Goal: Task Accomplishment & Management: Manage account settings

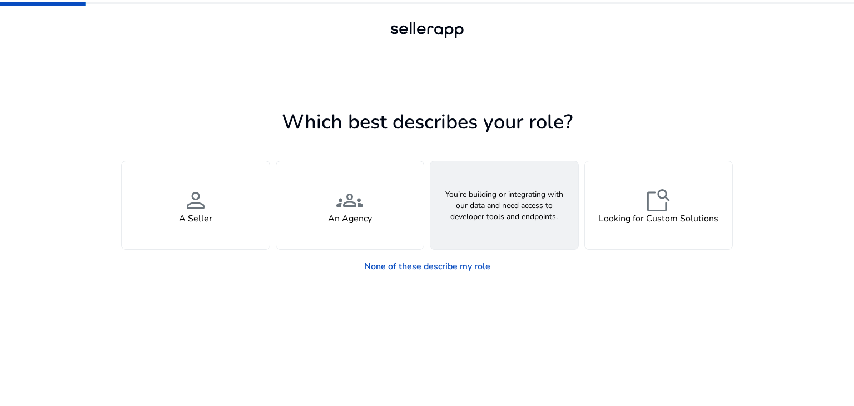
click at [502, 241] on div "webhook API Solutions" at bounding box center [504, 205] width 148 height 88
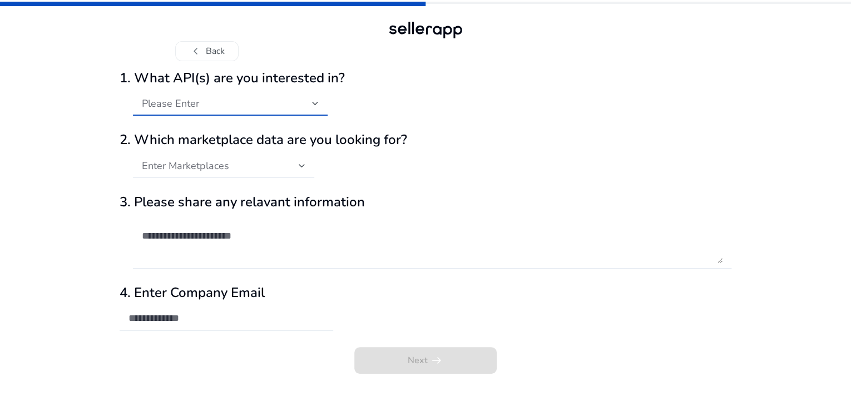
click at [314, 106] on div at bounding box center [315, 103] width 7 height 4
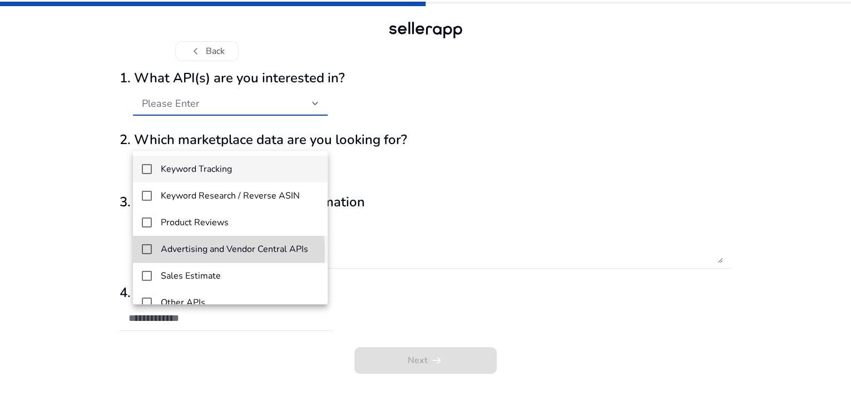
click at [146, 251] on mat-pseudo-checkbox at bounding box center [147, 249] width 10 height 10
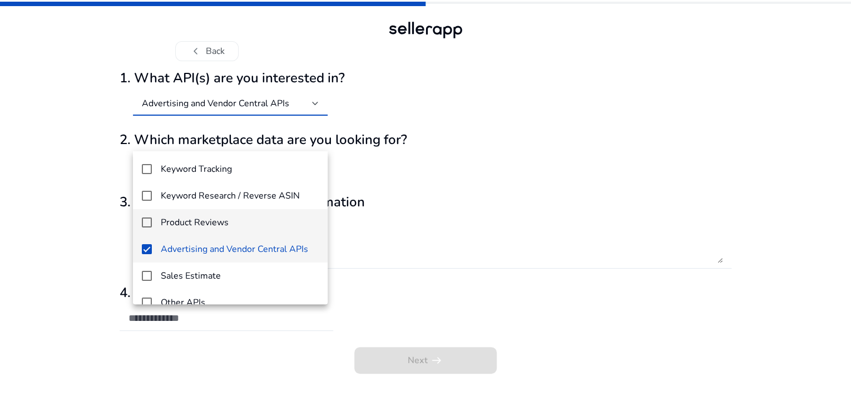
click at [145, 216] on mat-option "Product Reviews" at bounding box center [230, 222] width 195 height 27
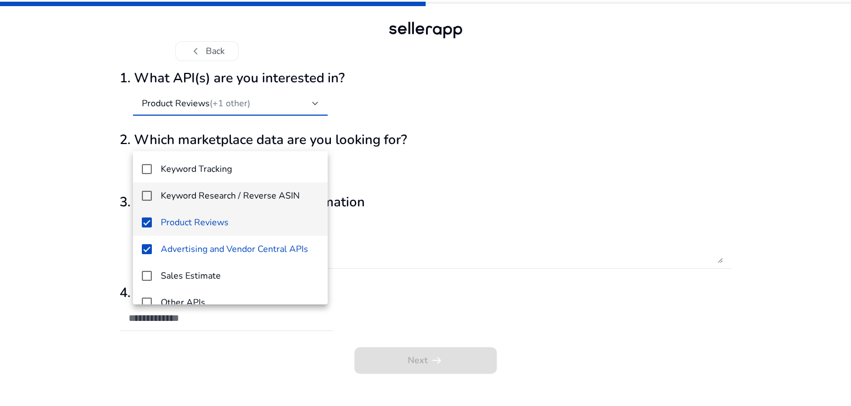
click at [147, 196] on mat-pseudo-checkbox at bounding box center [147, 196] width 10 height 10
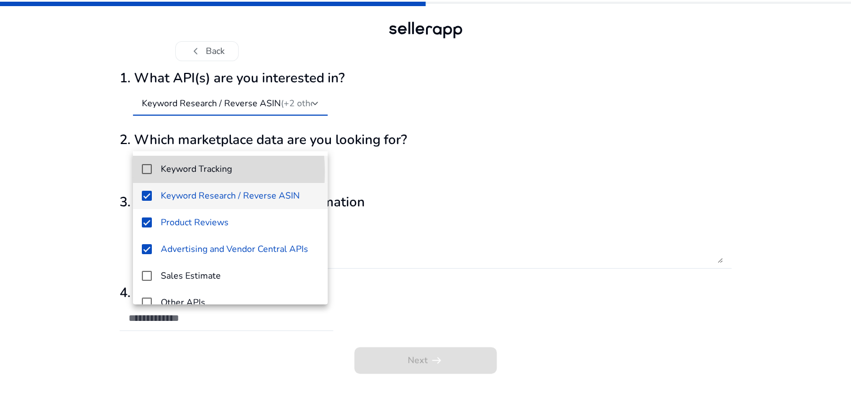
click at [147, 172] on mat-pseudo-checkbox at bounding box center [147, 169] width 10 height 10
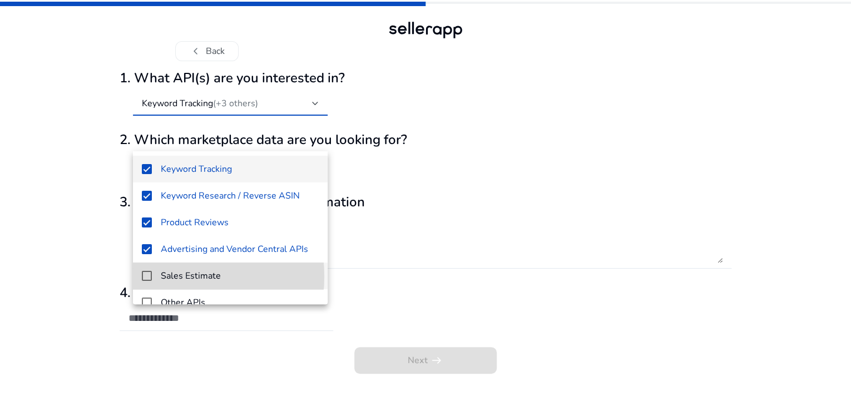
click at [145, 276] on mat-pseudo-checkbox at bounding box center [147, 276] width 10 height 10
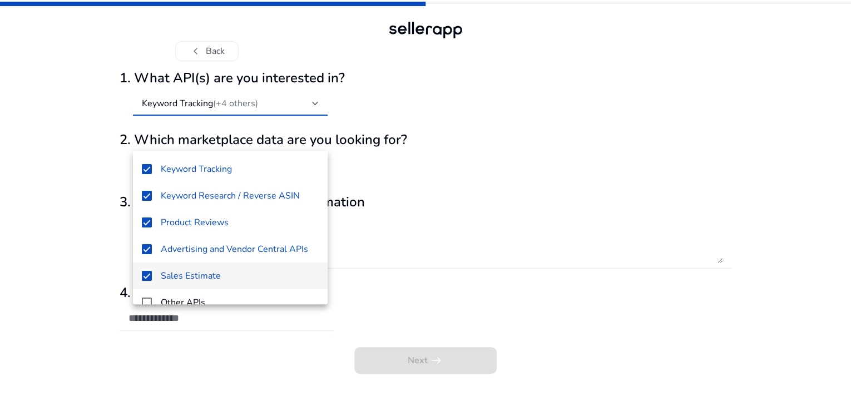
scroll to position [16, 0]
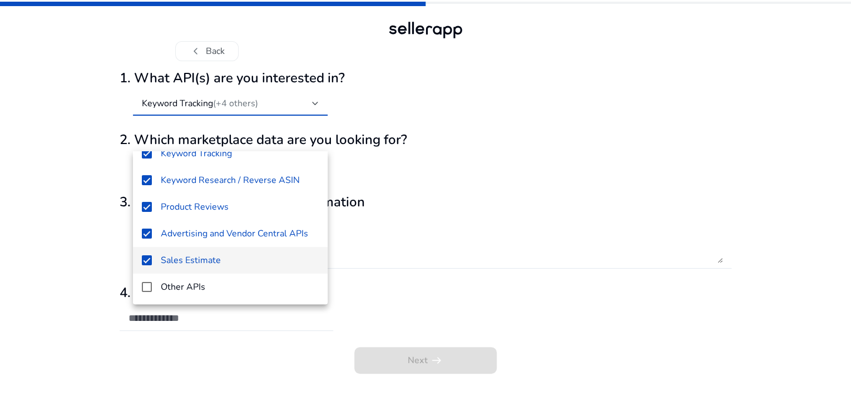
click at [406, 230] on div at bounding box center [425, 203] width 851 height 406
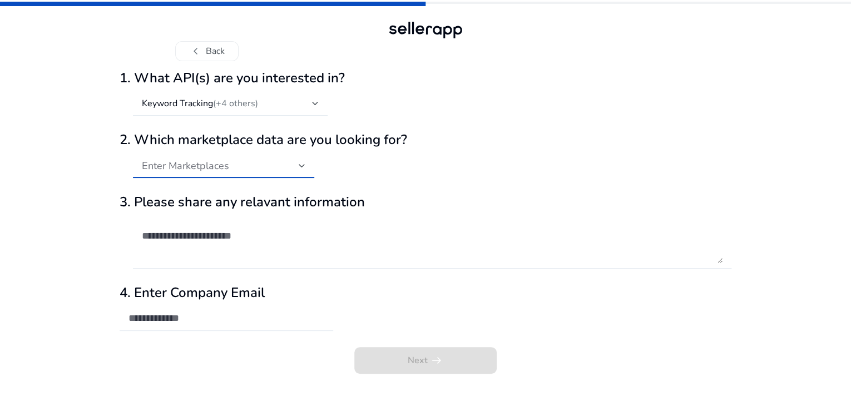
click at [263, 172] on div "Enter Marketplaces" at bounding box center [220, 166] width 157 height 12
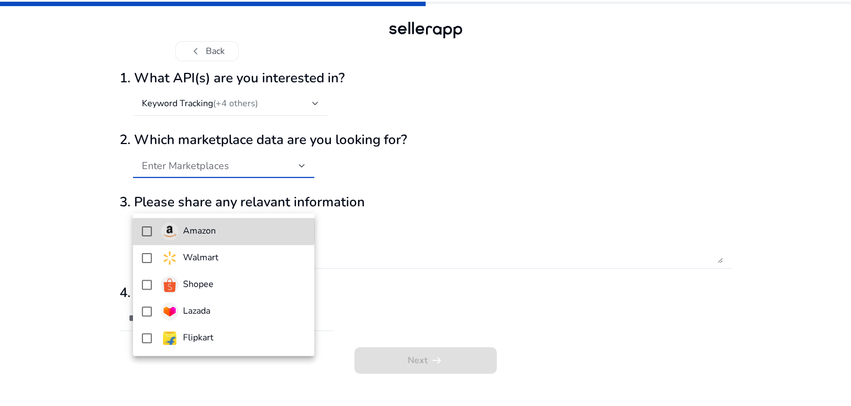
click at [151, 231] on mat-option "Amazon" at bounding box center [223, 231] width 181 height 27
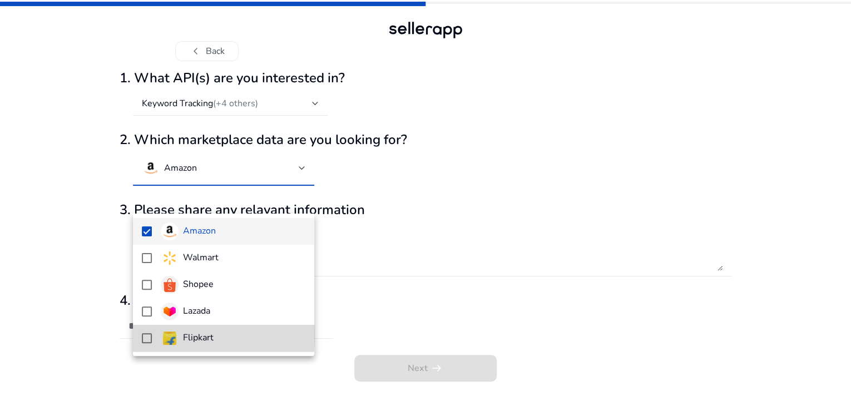
click at [143, 334] on mat-pseudo-checkbox at bounding box center [147, 338] width 10 height 10
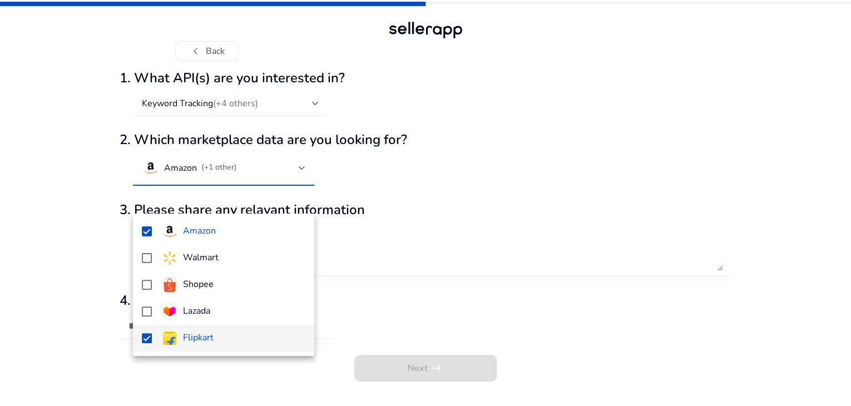
scroll to position [18, 0]
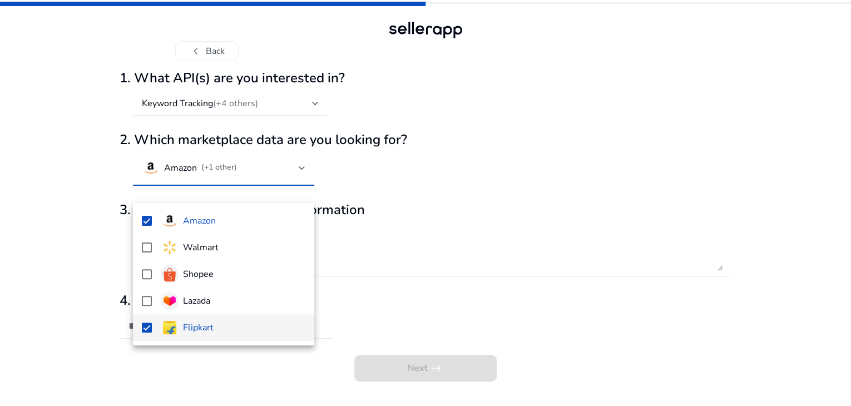
click at [457, 275] on div at bounding box center [425, 203] width 851 height 406
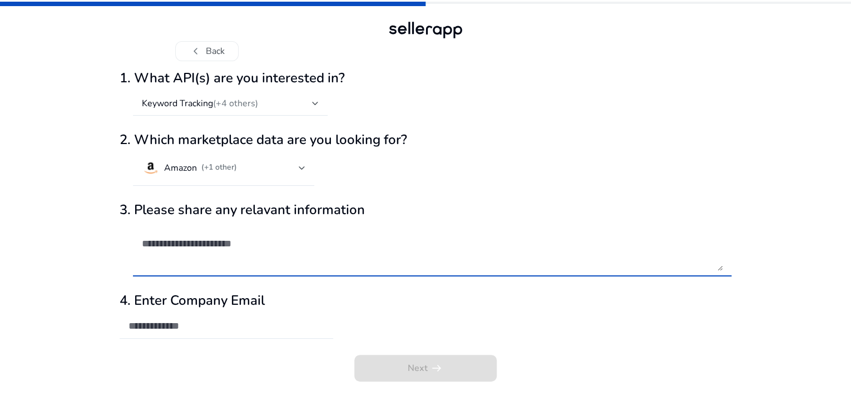
click at [254, 271] on textarea at bounding box center [432, 250] width 581 height 42
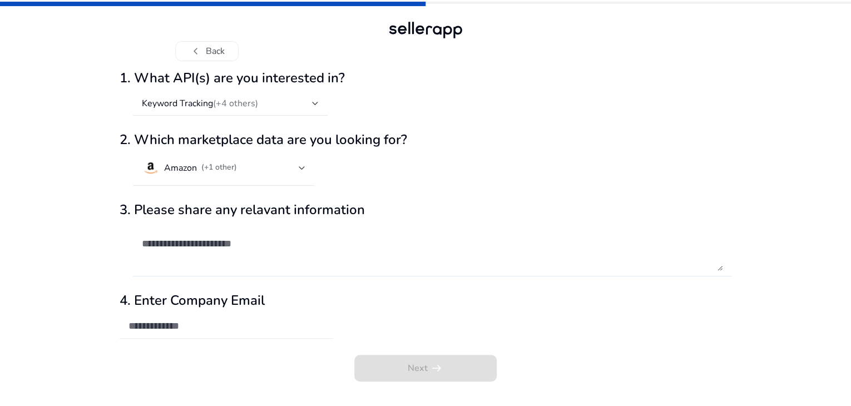
click at [213, 334] on div at bounding box center [226, 326] width 196 height 24
type input "**********"
click at [437, 276] on div at bounding box center [432, 249] width 581 height 53
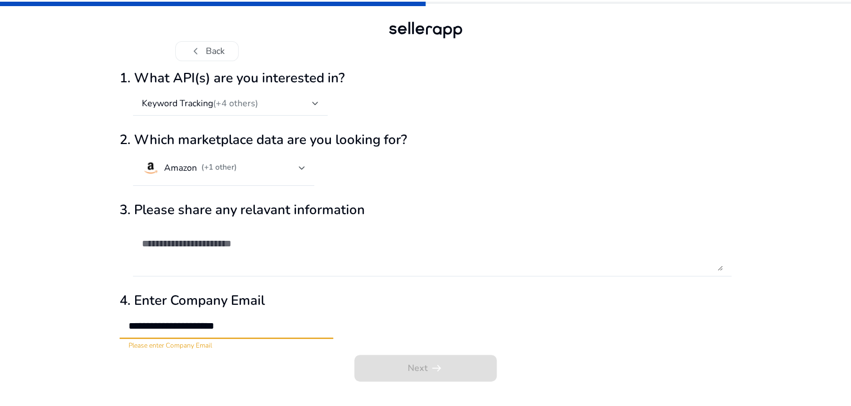
click at [192, 332] on input "**********" at bounding box center [226, 326] width 196 height 12
click at [258, 332] on input "**********" at bounding box center [226, 326] width 196 height 12
drag, startPoint x: 258, startPoint y: 343, endPoint x: 79, endPoint y: 328, distance: 179.7
click at [79, 328] on div "**********" at bounding box center [425, 203] width 851 height 406
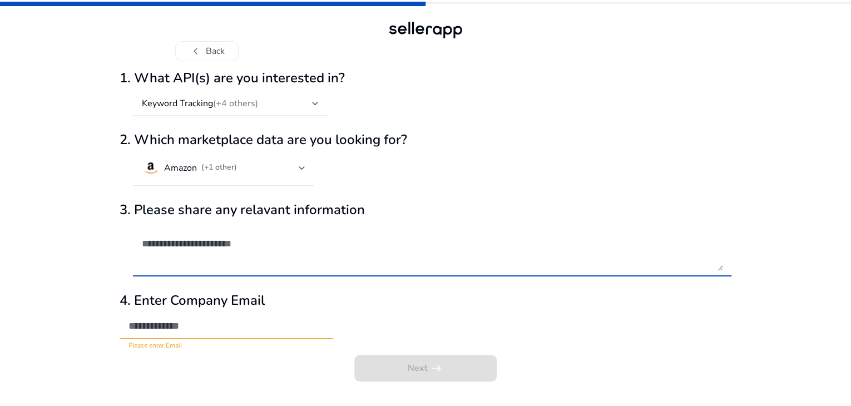
click at [178, 271] on textarea at bounding box center [432, 250] width 581 height 42
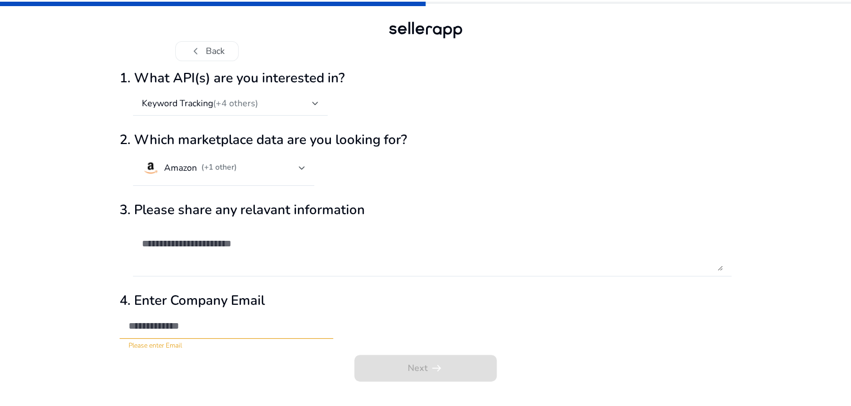
click at [386, 382] on div "Next arrow_right_alt" at bounding box center [426, 371] width 612 height 33
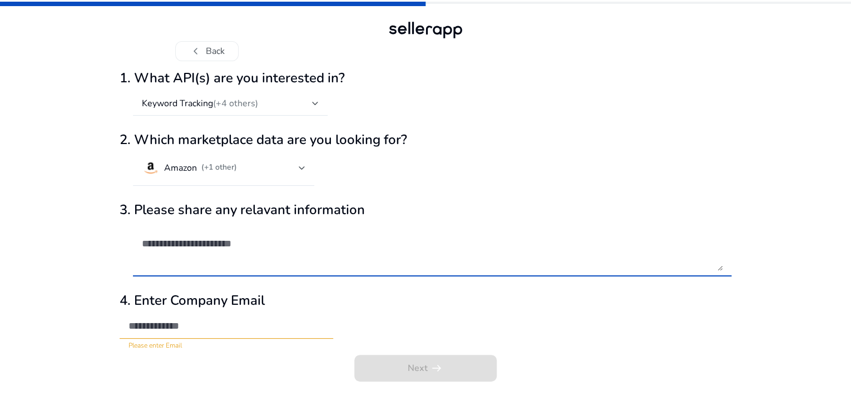
click at [299, 270] on textarea at bounding box center [432, 250] width 581 height 42
type textarea "**********"
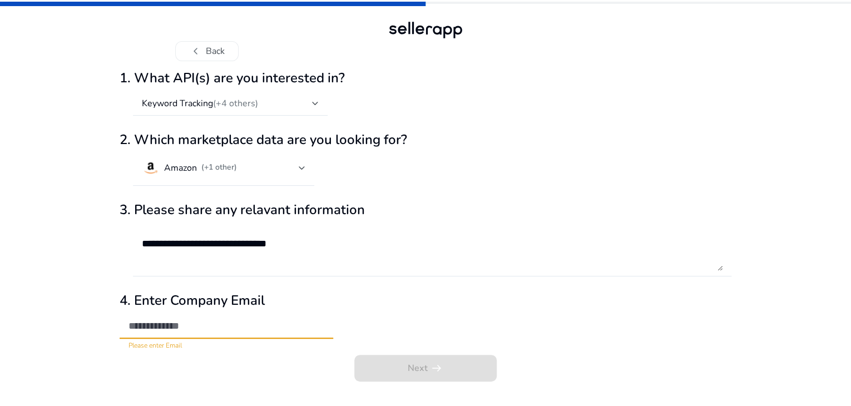
click at [275, 332] on input "email" at bounding box center [226, 326] width 196 height 12
click at [374, 380] on div "Next arrow_right_alt" at bounding box center [426, 371] width 612 height 33
click at [281, 339] on div "**********" at bounding box center [226, 326] width 196 height 24
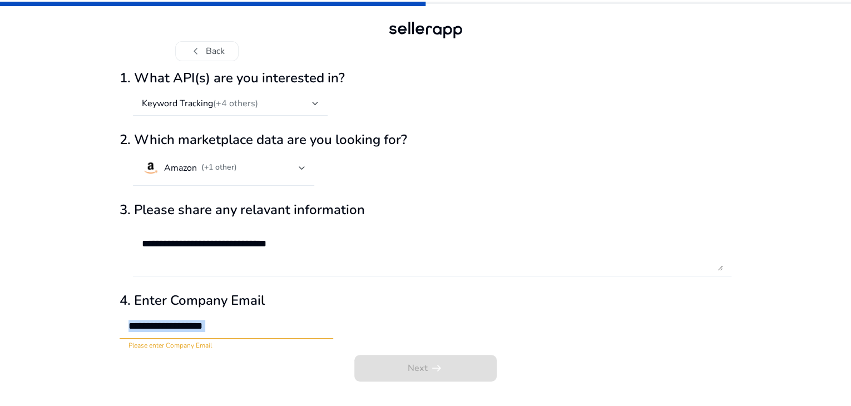
click at [281, 339] on div "**********" at bounding box center [226, 326] width 196 height 24
type input "*"
click at [408, 381] on div "Next arrow_right_alt" at bounding box center [426, 371] width 612 height 33
click at [264, 332] on input "**********" at bounding box center [226, 326] width 196 height 12
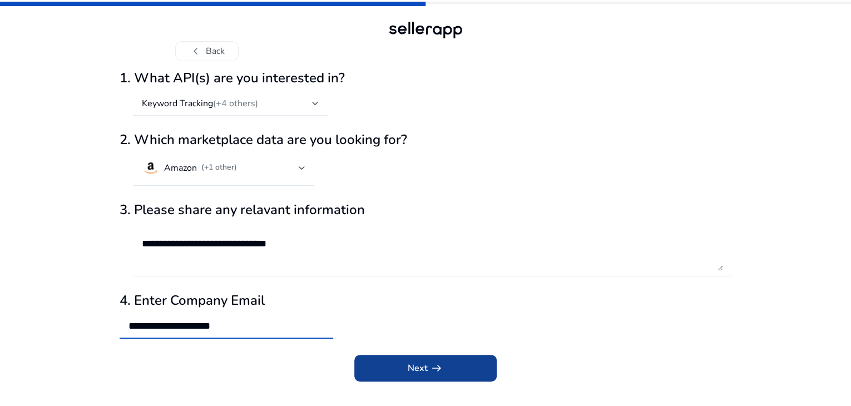
type input "**********"
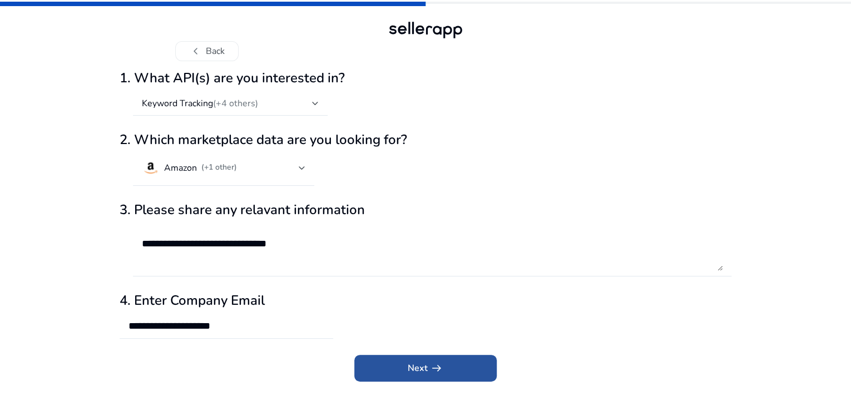
click at [383, 381] on span "submit" at bounding box center [425, 368] width 142 height 27
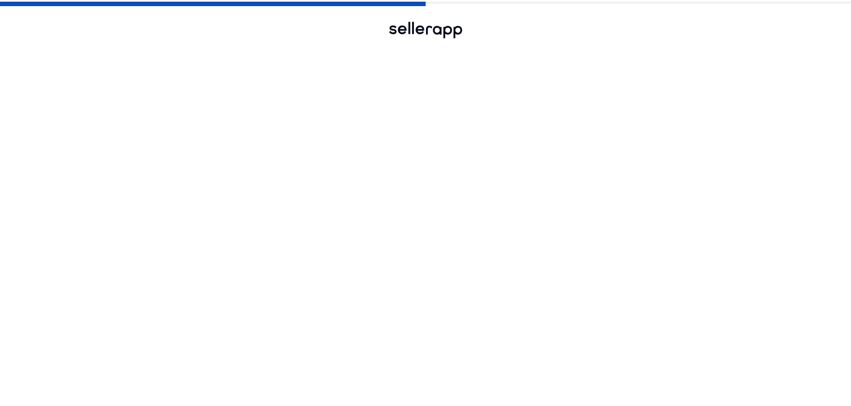
click at [383, 386] on div "Next arrow_right_alt" at bounding box center [426, 371] width 612 height 33
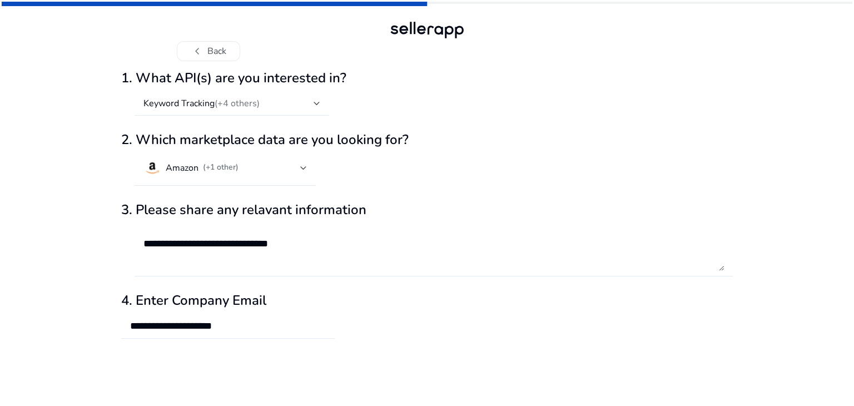
scroll to position [0, 0]
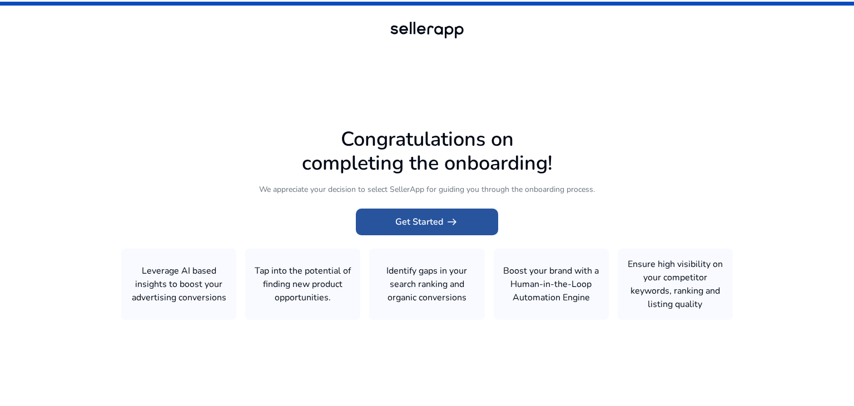
click at [468, 225] on span at bounding box center [427, 222] width 142 height 27
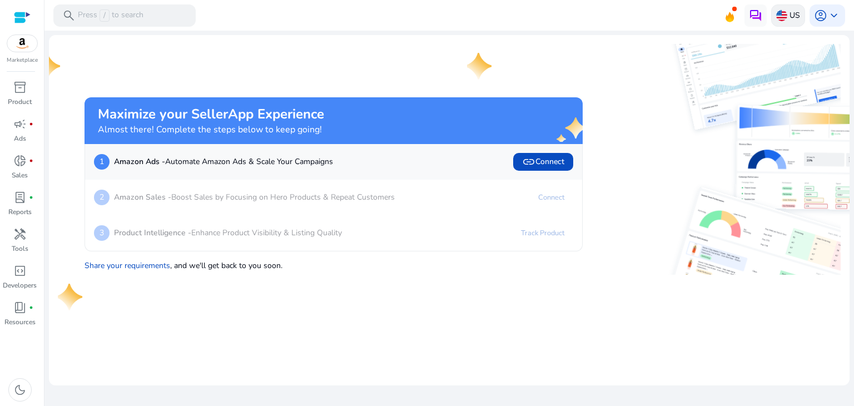
click at [802, 11] on div "US" at bounding box center [788, 15] width 34 height 22
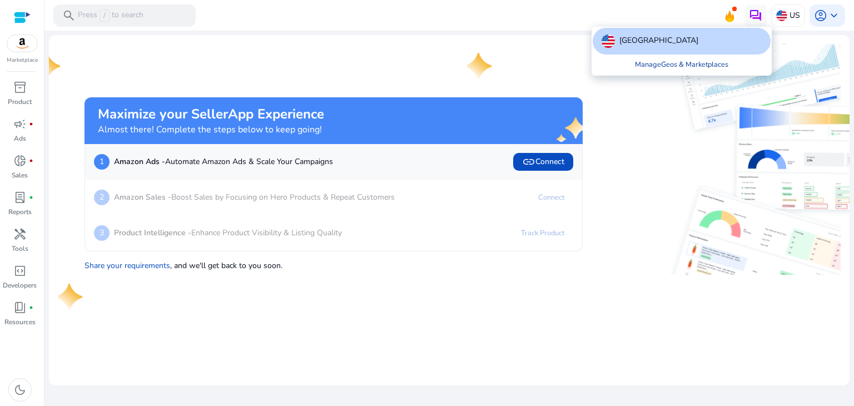
click at [710, 63] on link "Manage Geos & Marketplaces" at bounding box center [681, 64] width 111 height 20
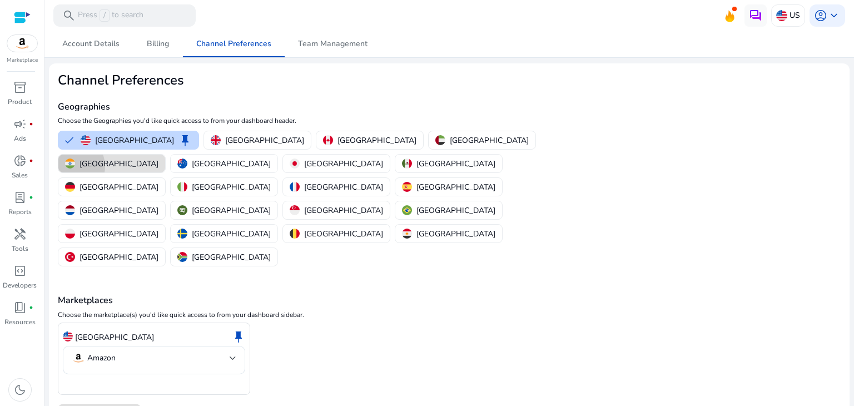
click at [75, 158] on img "button" at bounding box center [70, 163] width 10 height 10
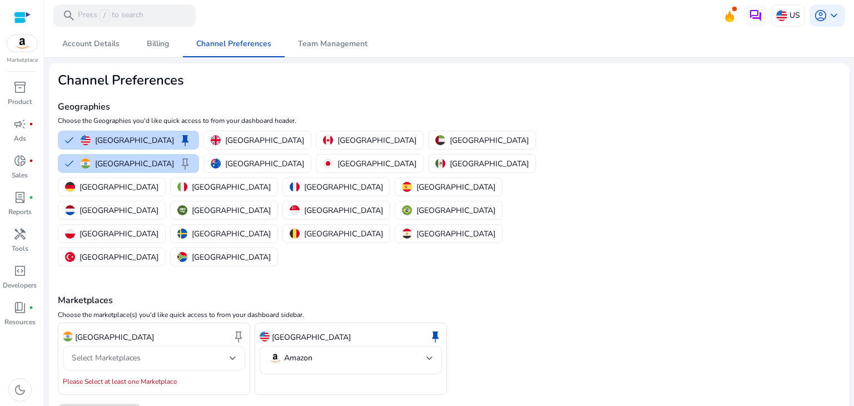
click at [207, 346] on div "Select Marketplaces" at bounding box center [154, 358] width 165 height 24
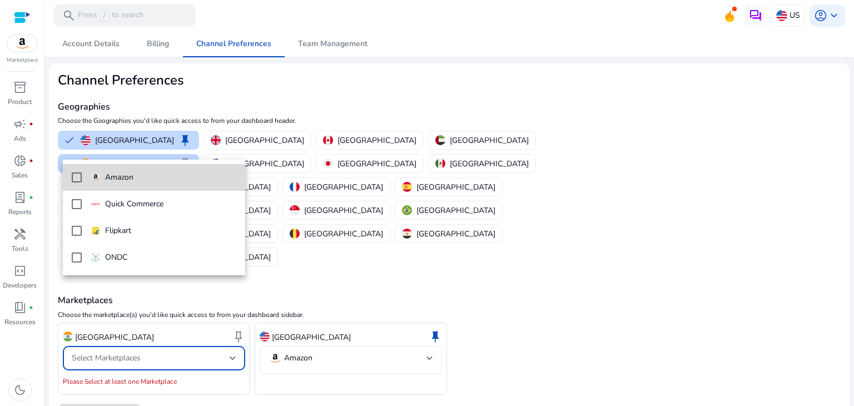
click at [68, 180] on mat-option "Amazon" at bounding box center [154, 177] width 182 height 27
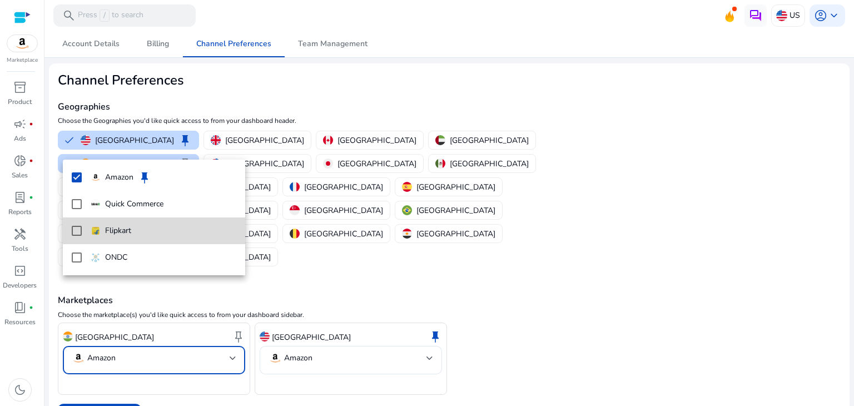
click at [71, 225] on mat-option "Flipkart" at bounding box center [154, 230] width 182 height 27
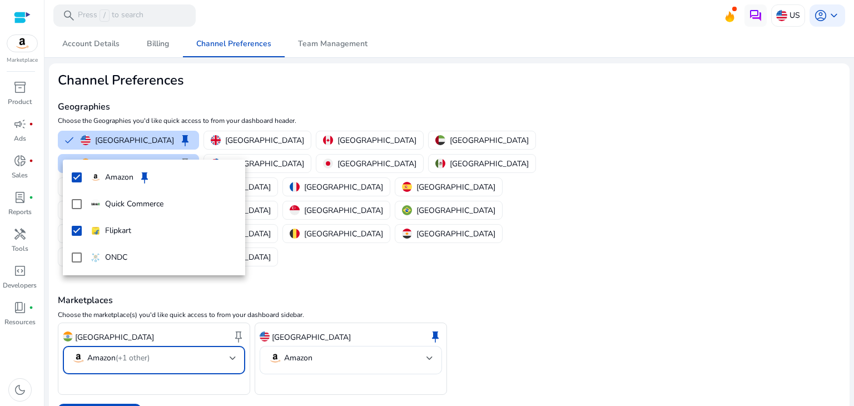
click at [105, 342] on div at bounding box center [427, 203] width 854 height 406
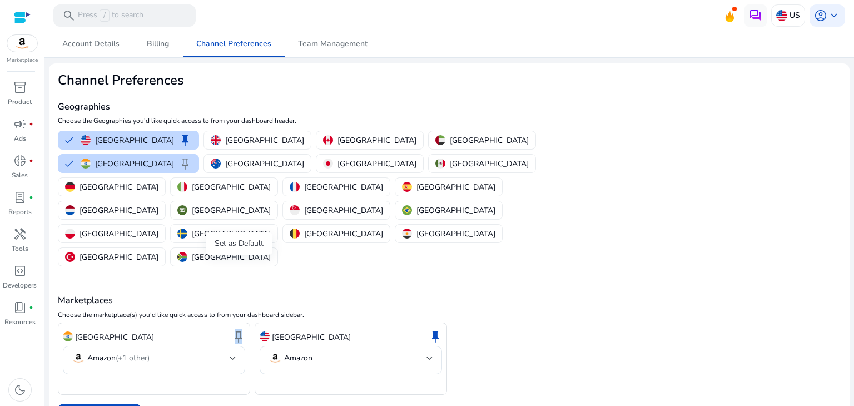
click at [238, 330] on span "keep" at bounding box center [238, 336] width 13 height 13
click at [308, 269] on div "Marketplaces Choose the marketplace(s) you'd like quick access to from your das…" at bounding box center [449, 332] width 783 height 126
